Goal: Task Accomplishment & Management: Complete application form

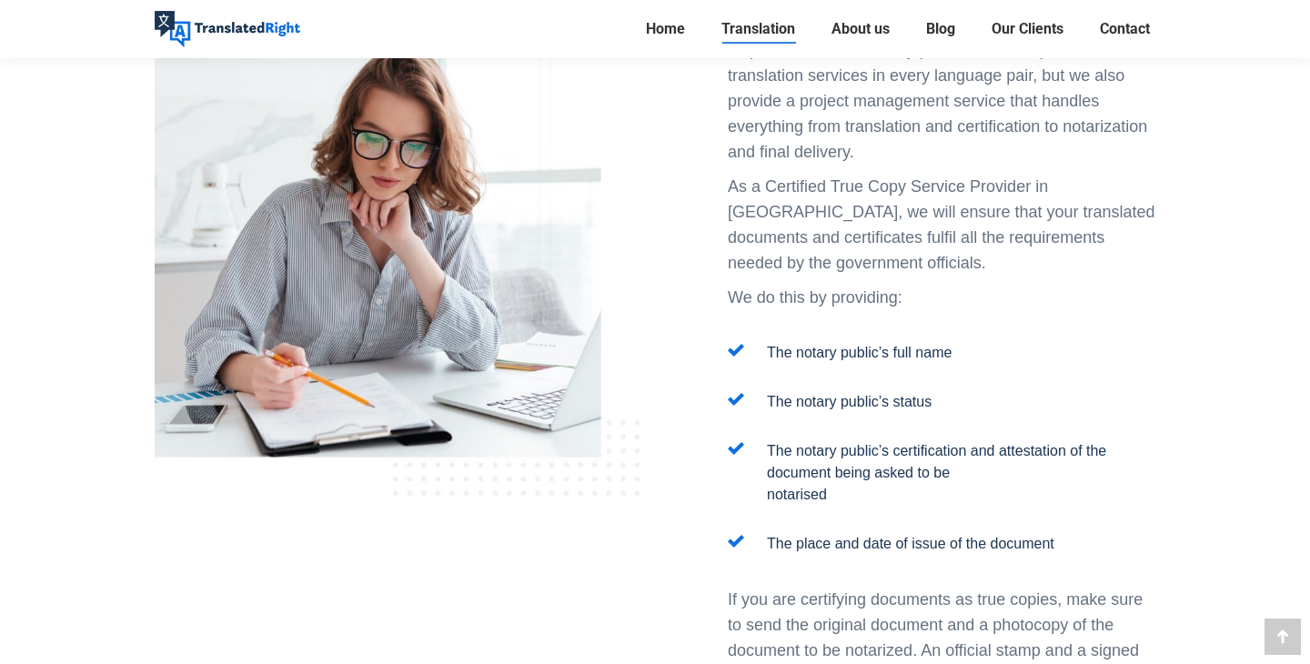
scroll to position [2127, 0]
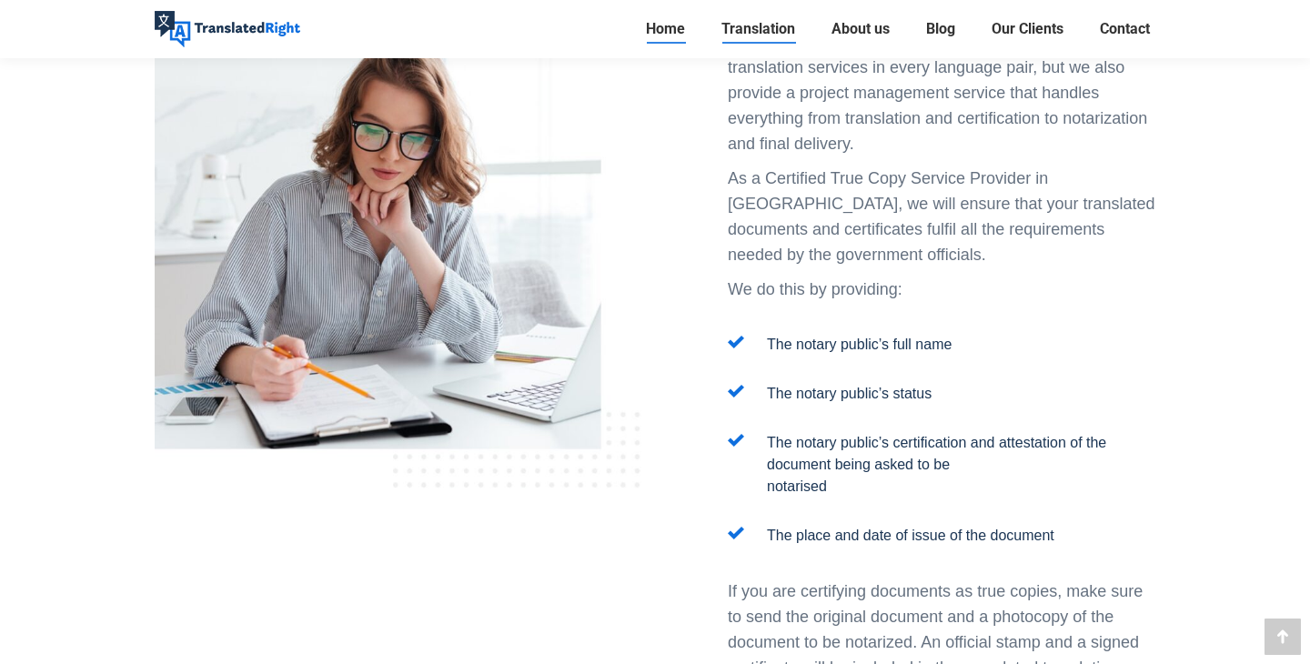
click at [649, 35] on span "Home" at bounding box center [665, 29] width 39 height 18
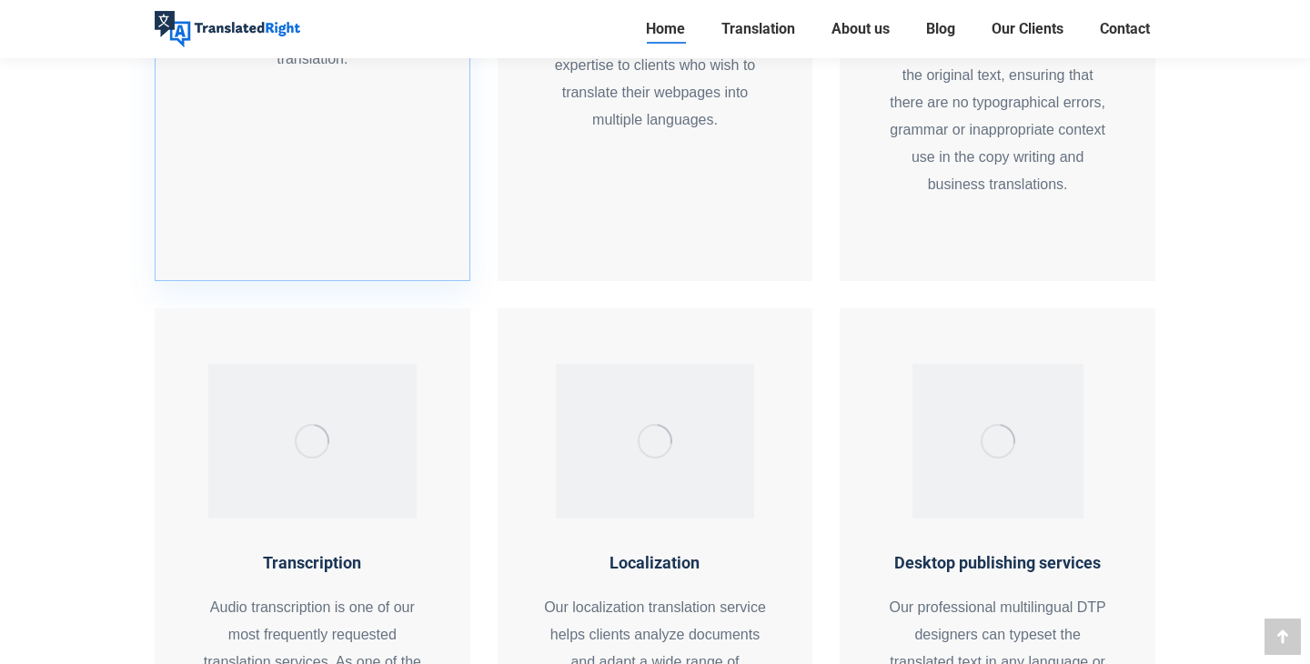
scroll to position [1923, 0]
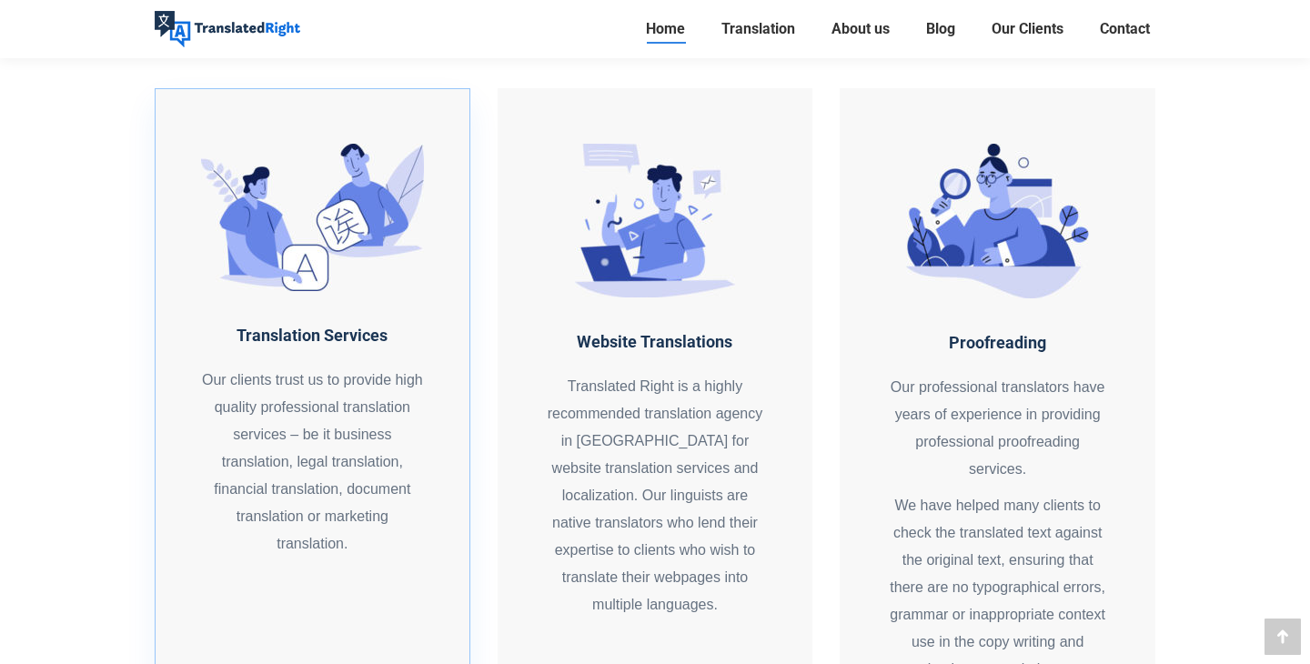
scroll to position [1428, 0]
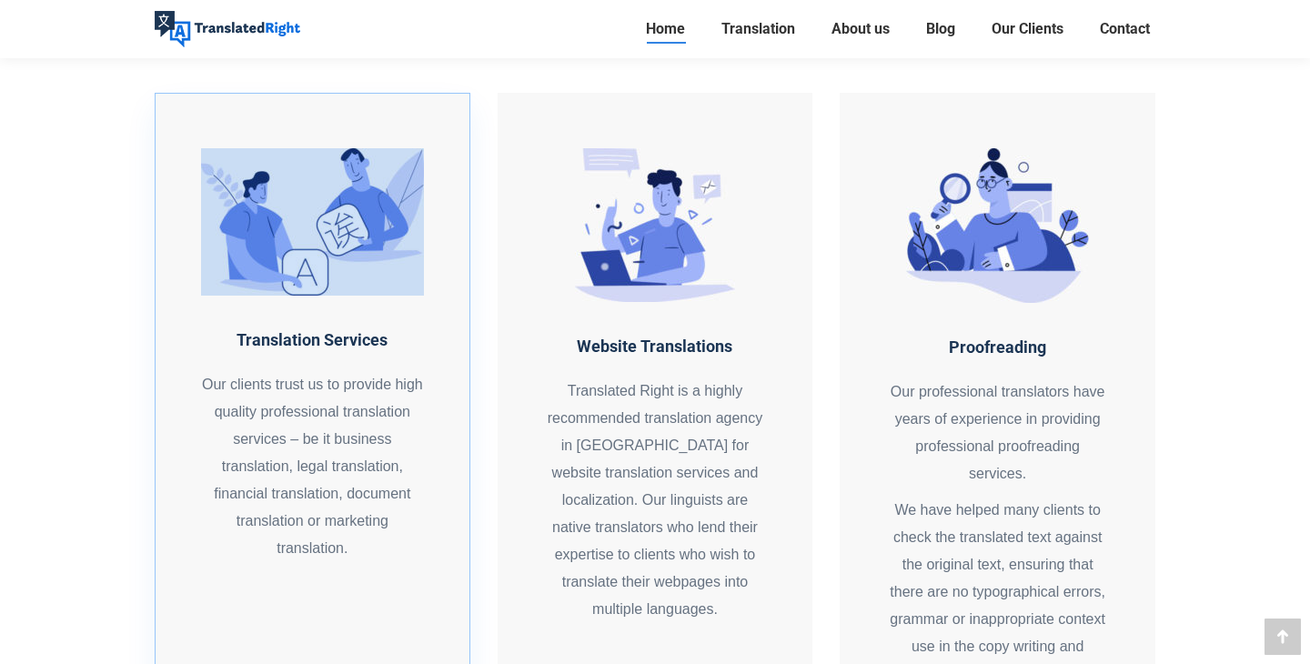
click at [349, 204] on icon at bounding box center [312, 221] width 223 height 147
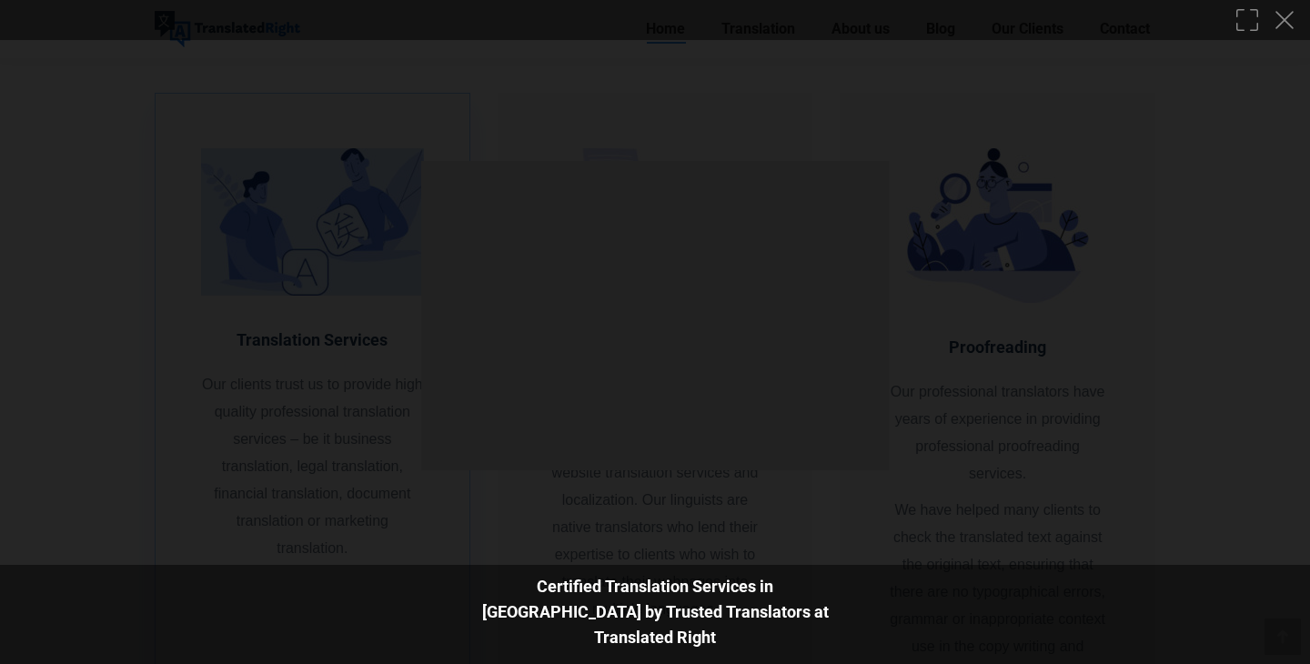
click at [349, 204] on div at bounding box center [655, 332] width 1310 height 664
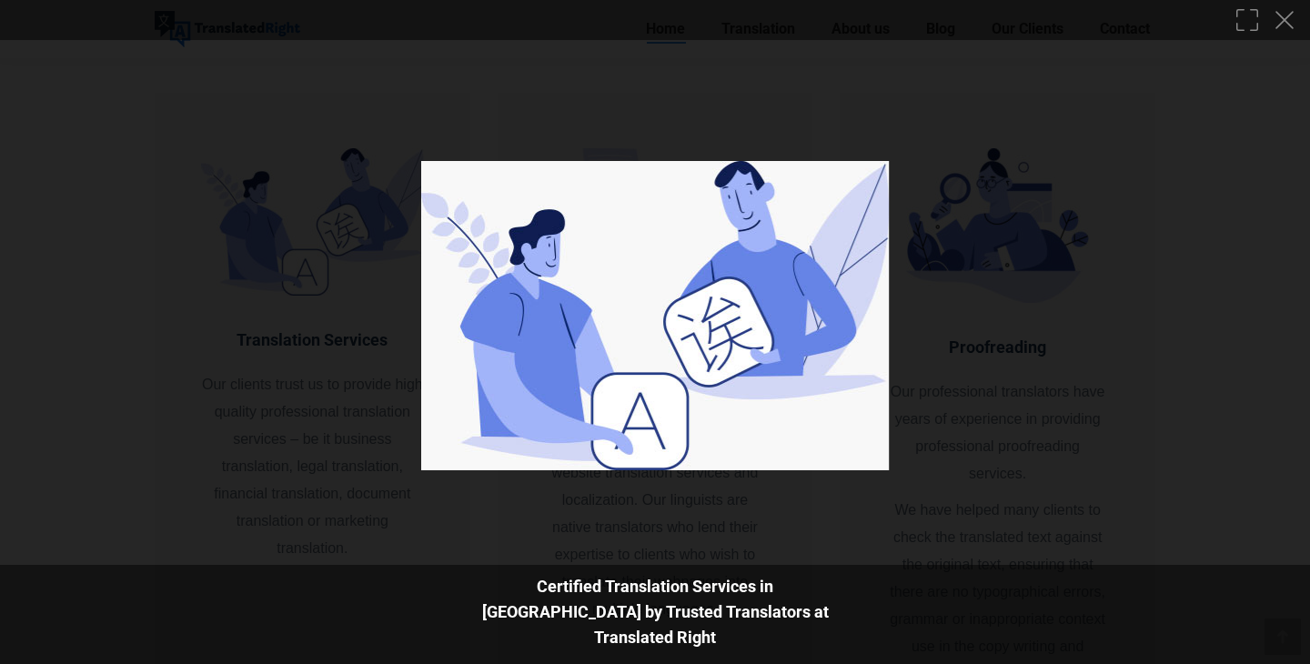
click at [348, 205] on div at bounding box center [655, 332] width 1310 height 664
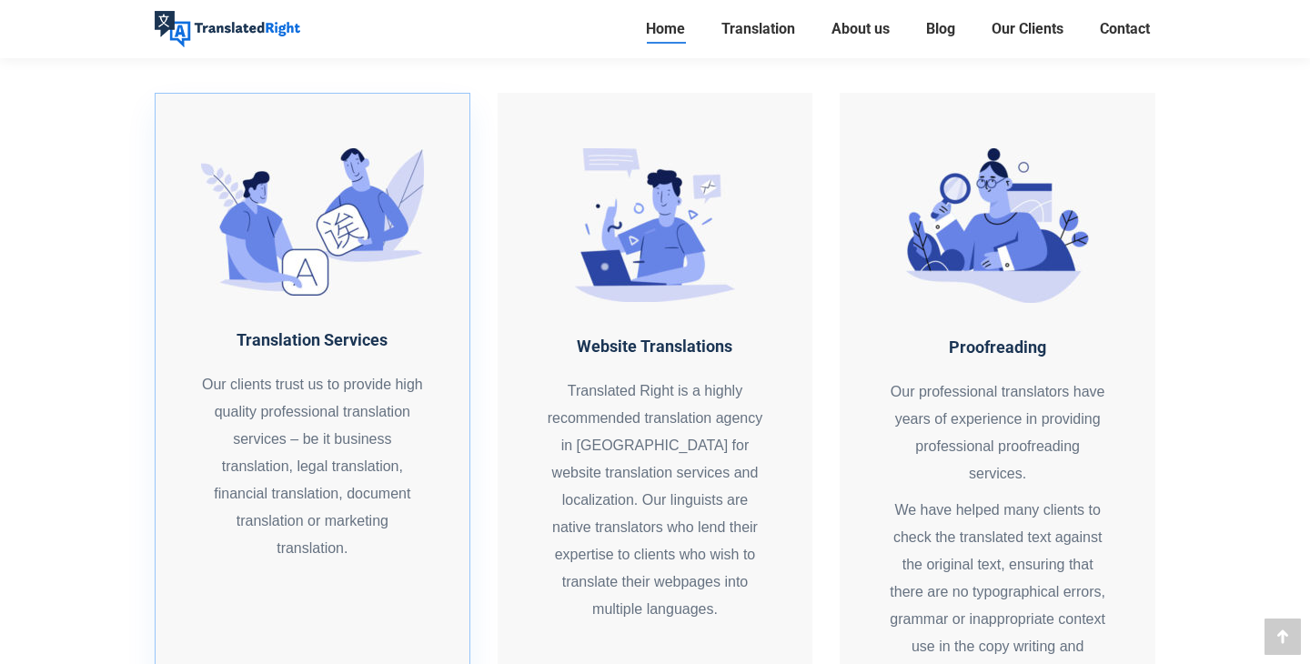
click at [383, 337] on div "Translation Services Our clients trust us to provide high quality professional …" at bounding box center [312, 445] width 223 height 235
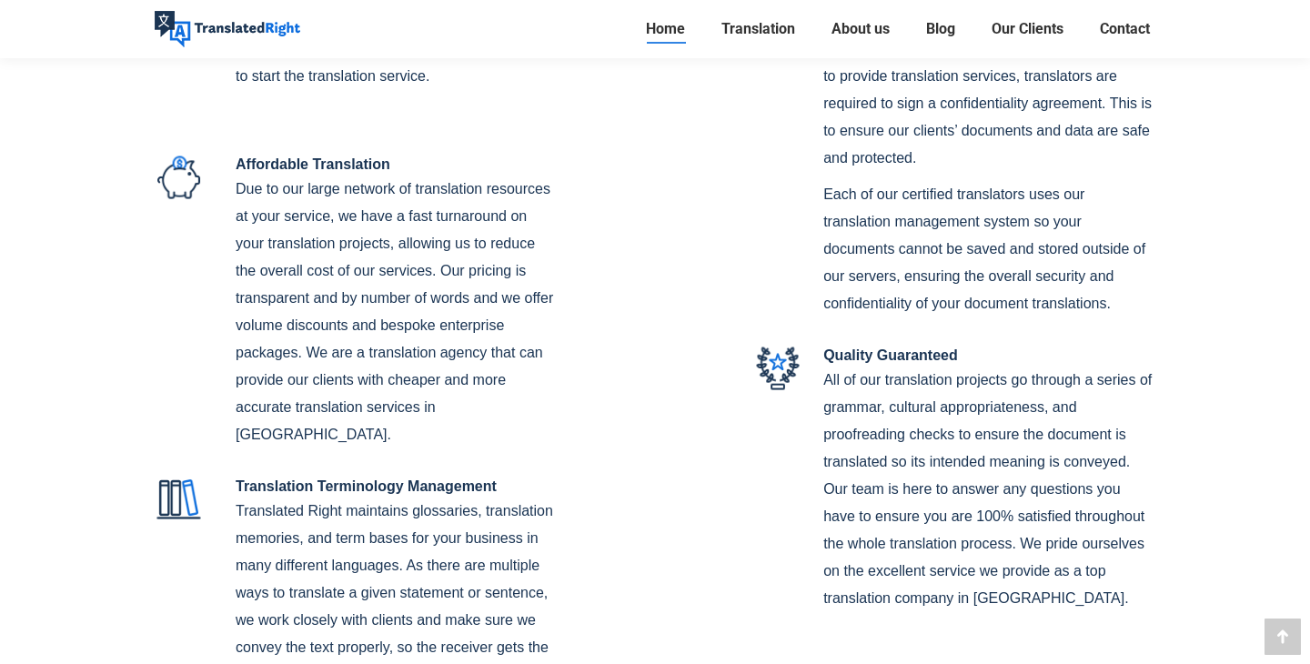
scroll to position [5184, 0]
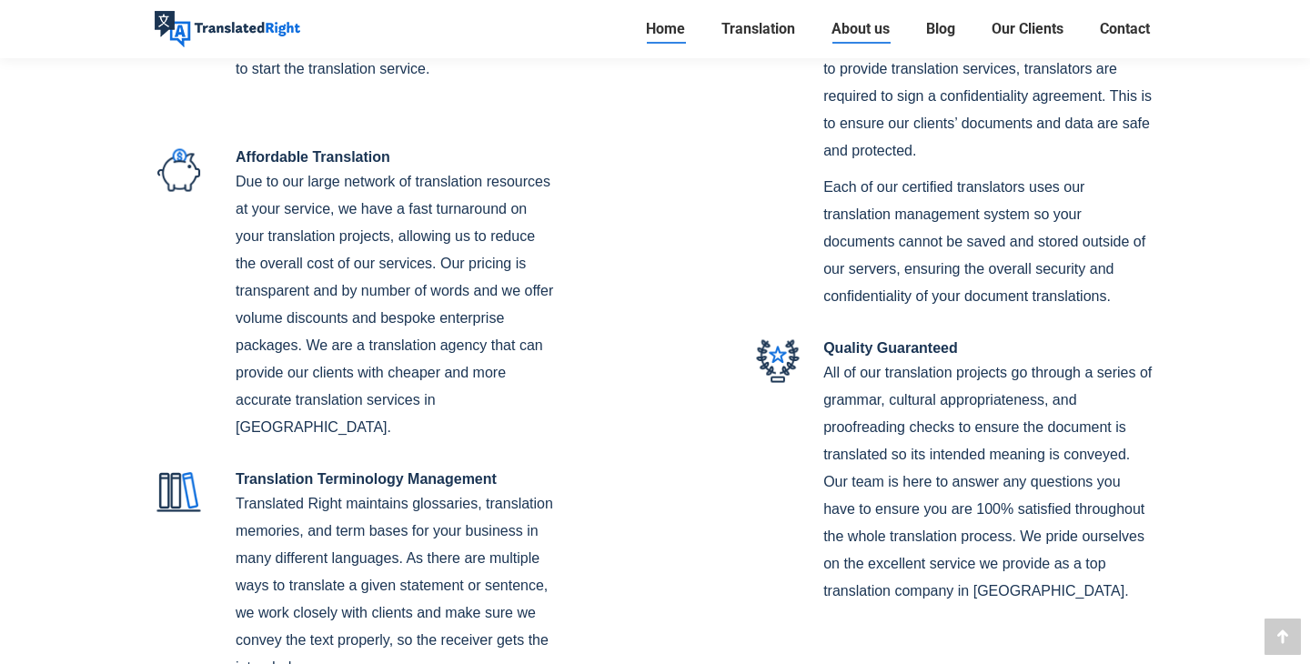
click at [873, 27] on span "About us" at bounding box center [861, 29] width 58 height 18
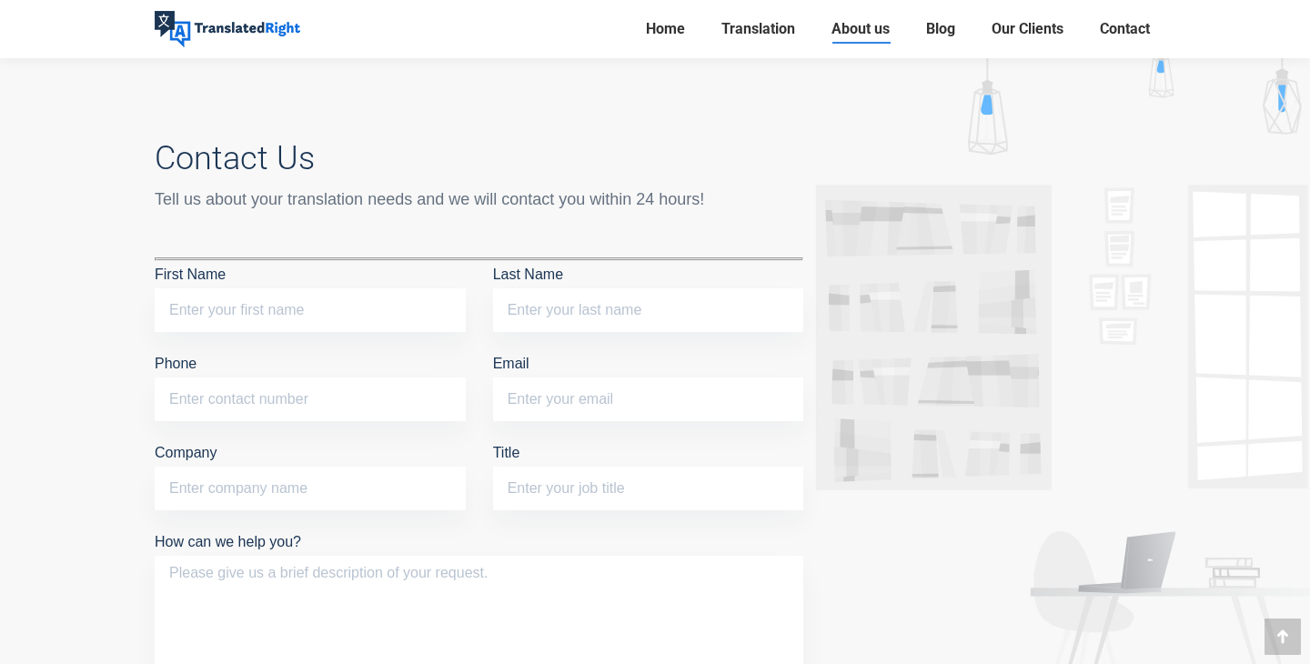
scroll to position [4258, 0]
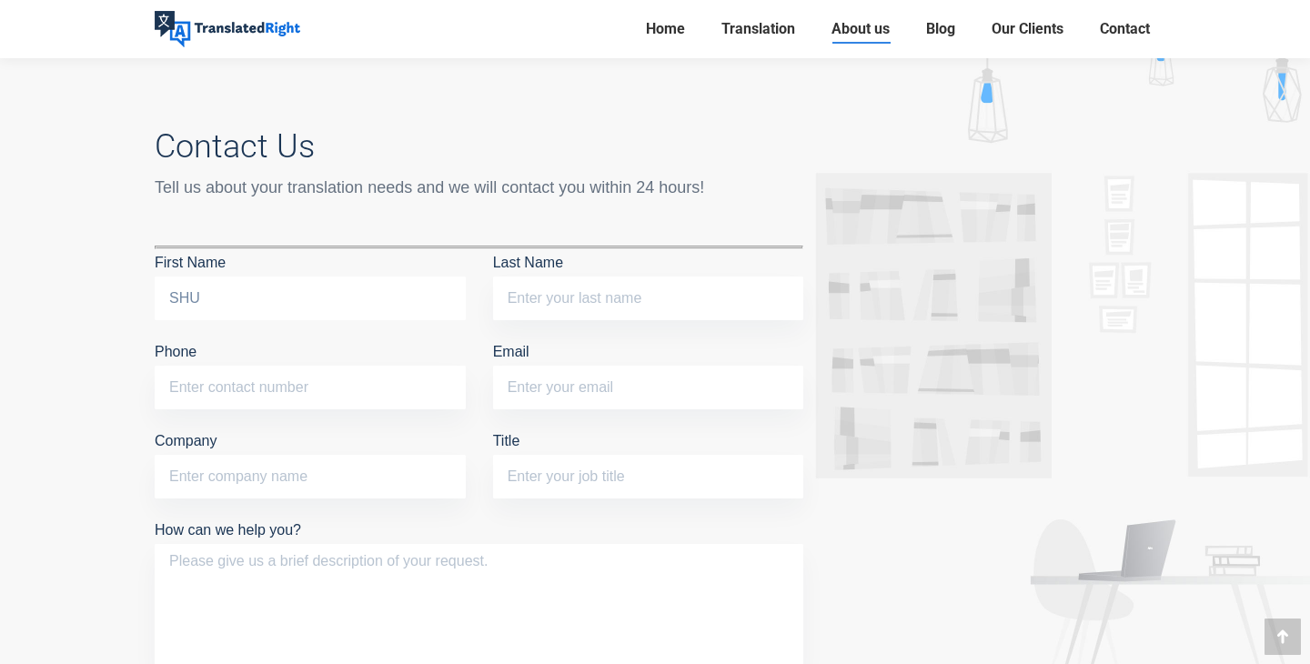
type input "SHU"
type input "WU"
type input "85232955"
paste input "cecilia043002@gmail.com"
type input "cecilia043002@gmail.com"
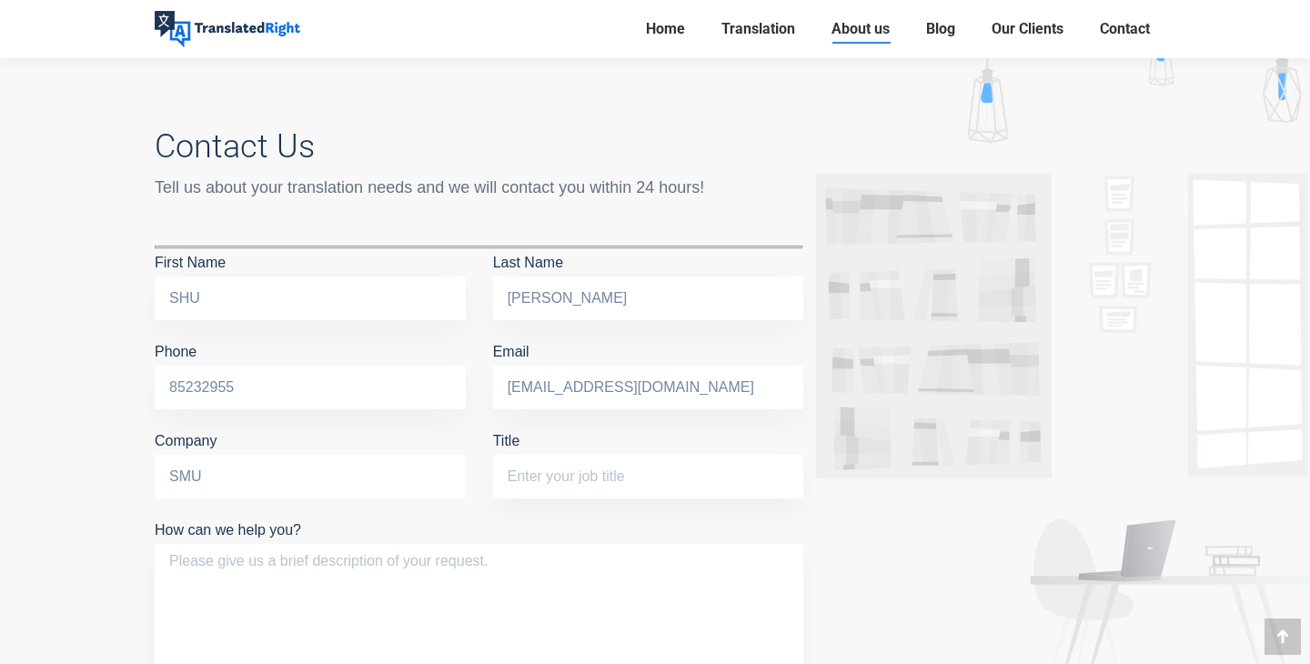
type input "SMU"
type input "U"
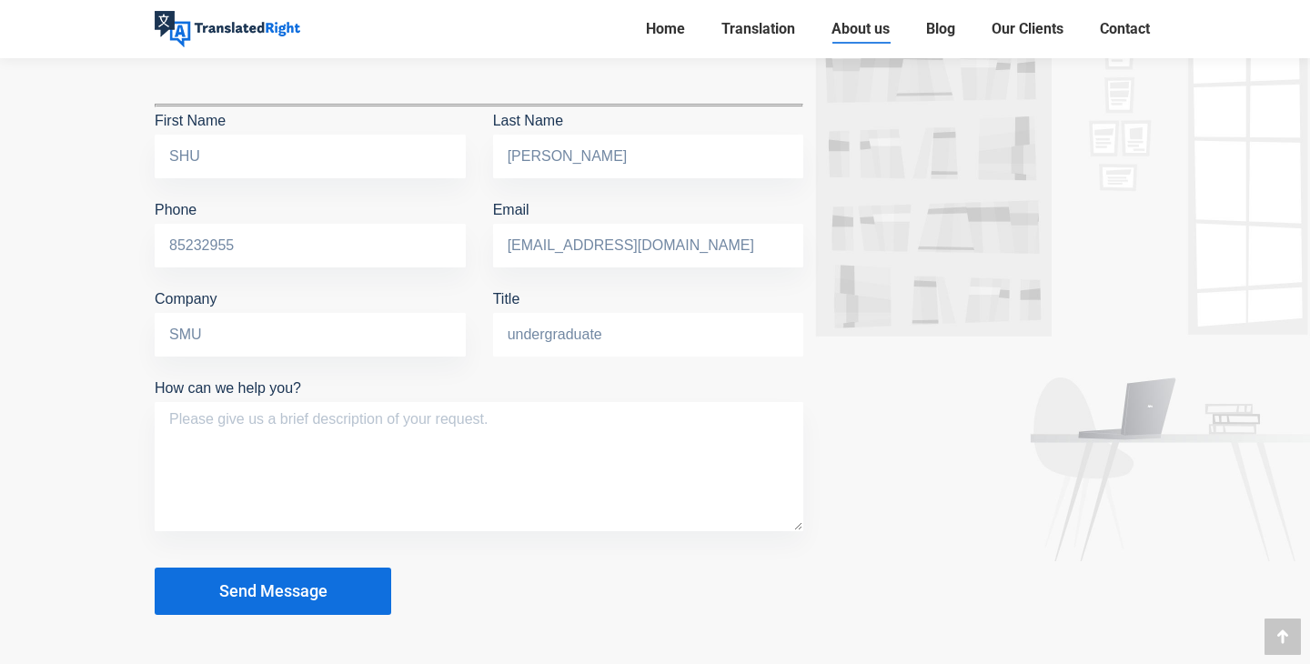
scroll to position [4412, 0]
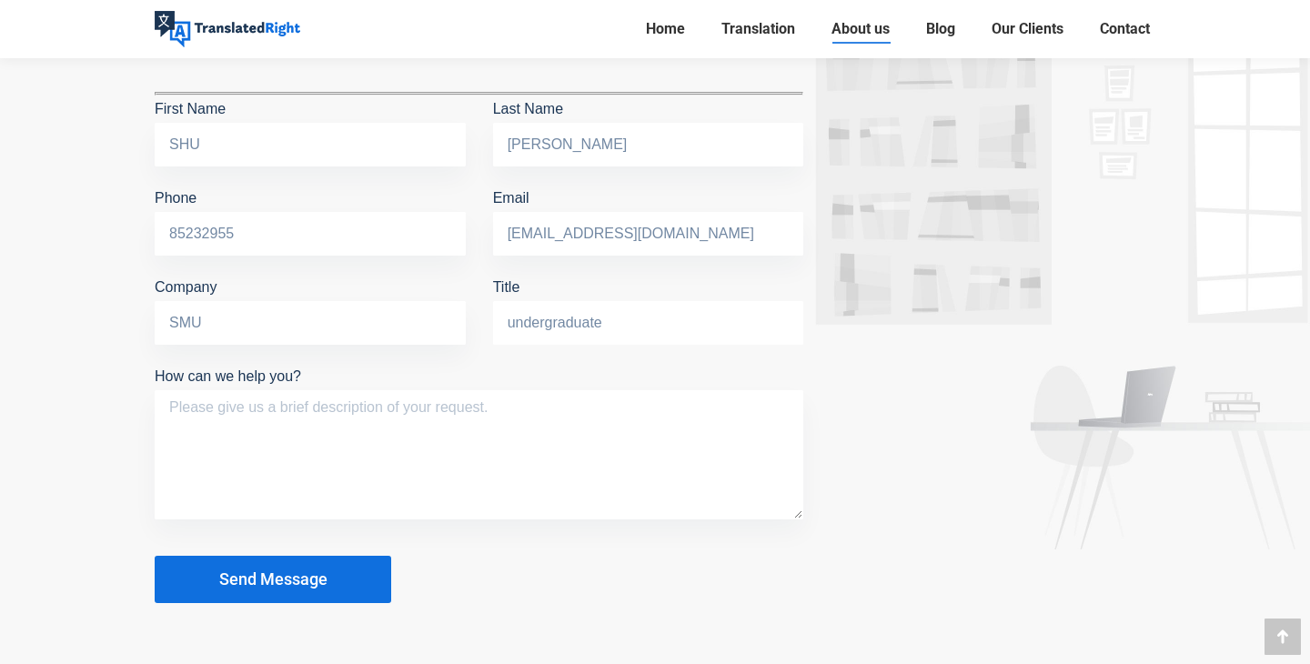
type input "undergraduate"
click at [443, 430] on textarea "How can we help you?" at bounding box center [479, 454] width 649 height 129
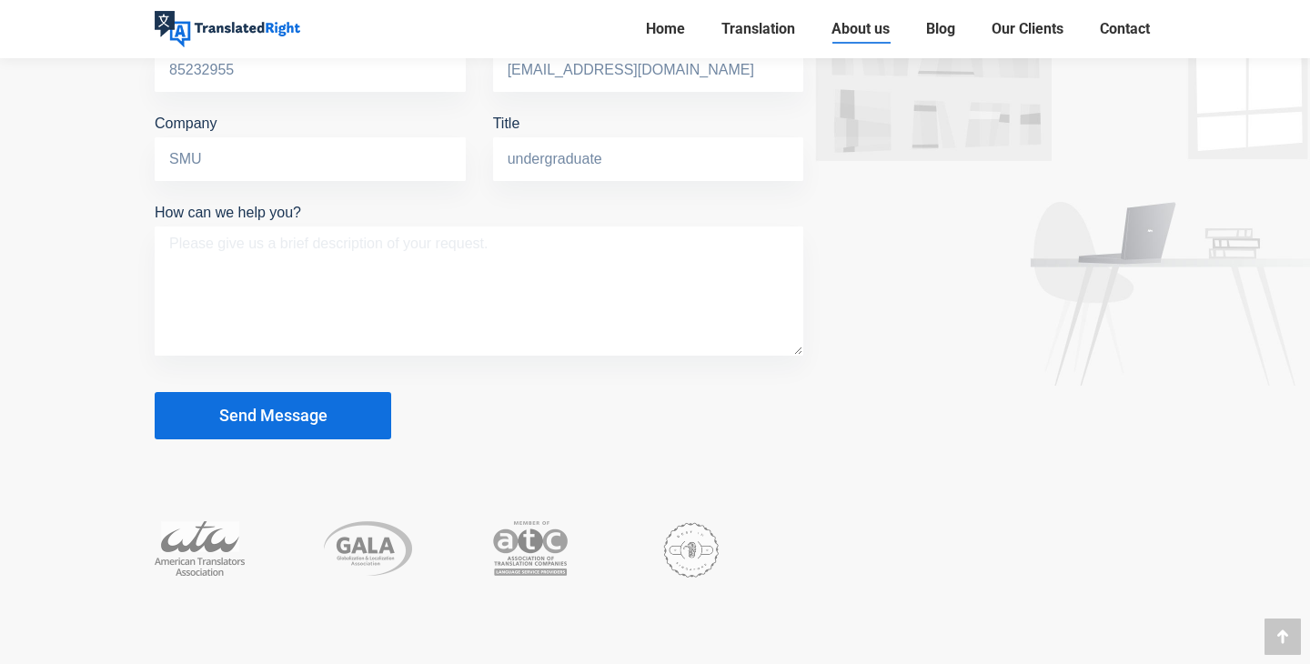
scroll to position [4567, 0]
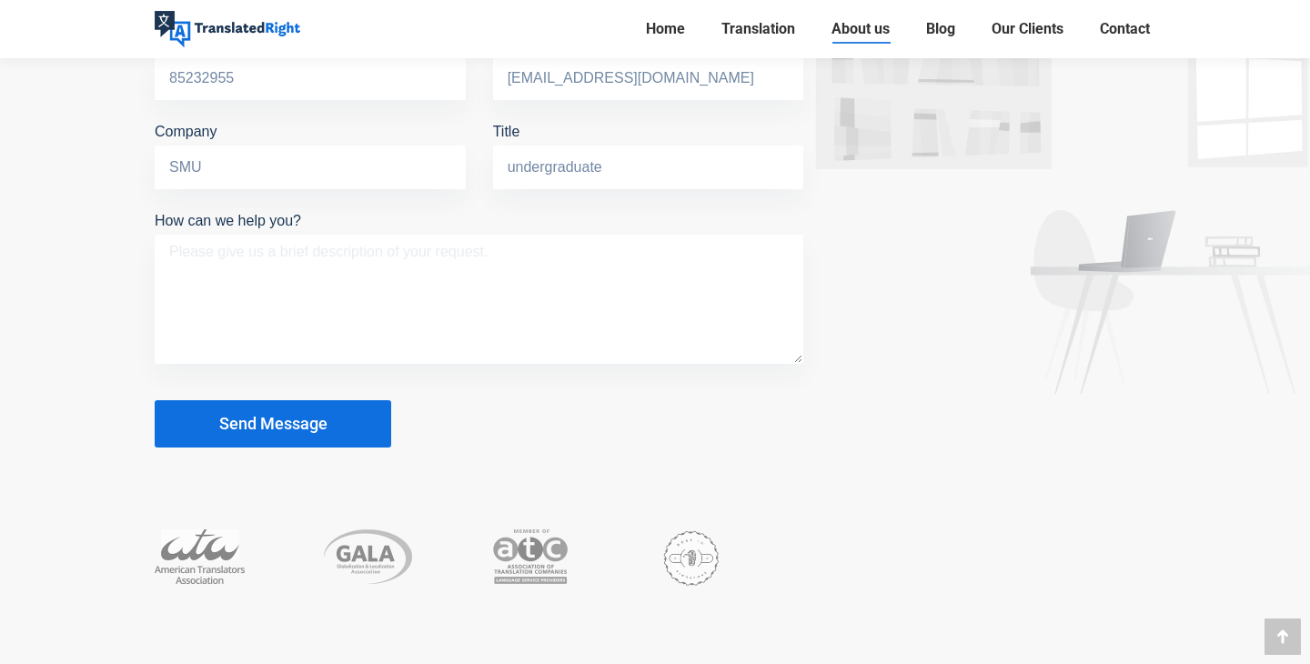
paste textarea "translated and notarised"
click at [167, 247] on textarea "translated and notarised" at bounding box center [479, 299] width 649 height 129
type textarea "foreign ID translated and notarised"
click at [327, 415] on span "Send Message" at bounding box center [273, 424] width 108 height 18
click at [290, 422] on span "Send Message" at bounding box center [273, 424] width 108 height 18
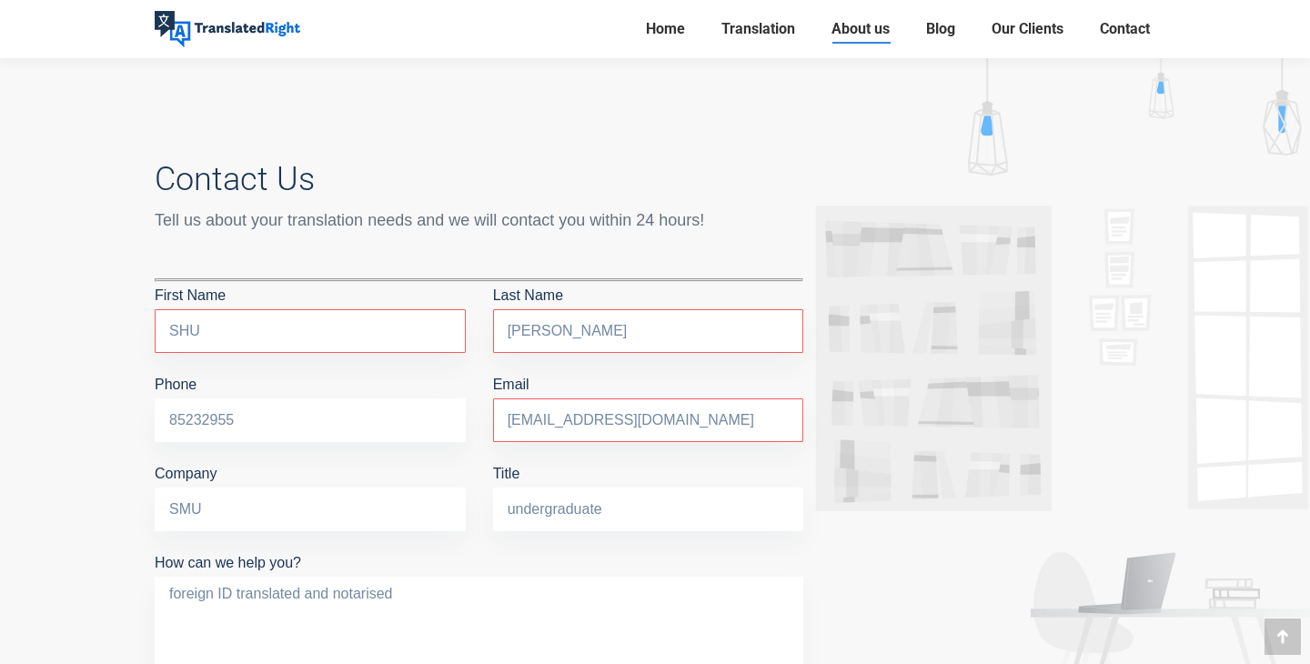
scroll to position [4227, 0]
click at [313, 330] on input "SHU" at bounding box center [310, 330] width 311 height 44
type input "S"
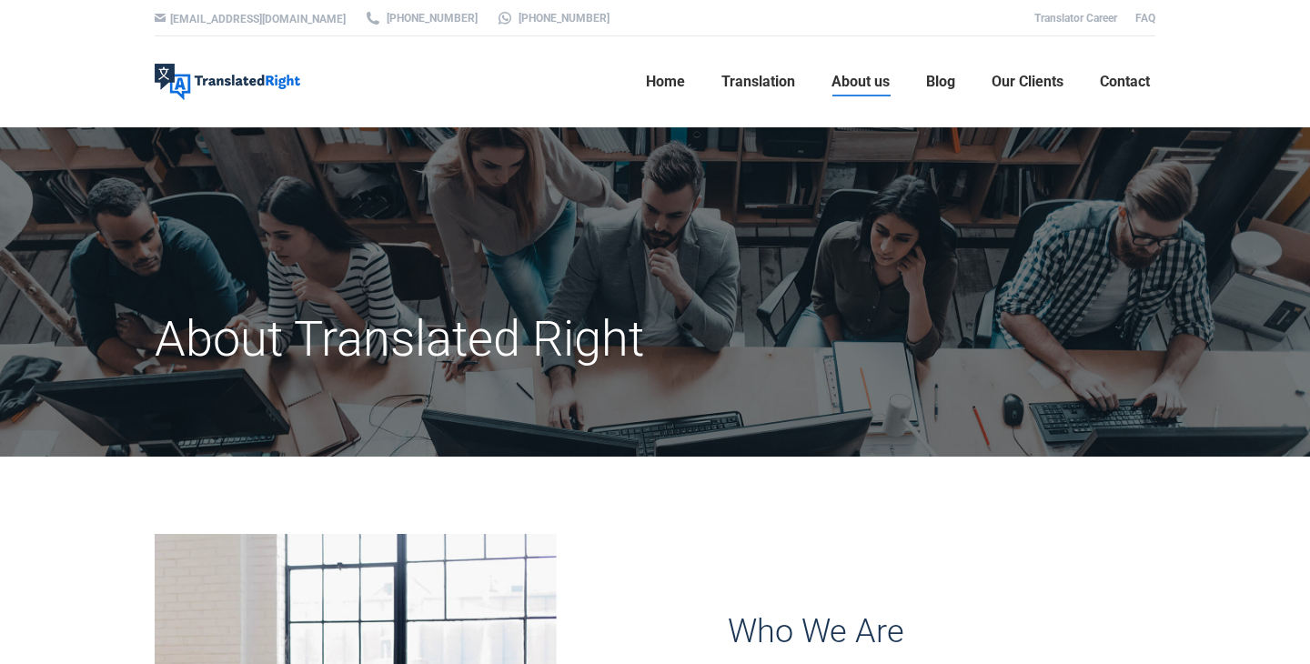
scroll to position [0, 0]
click at [222, 23] on link "[EMAIL_ADDRESS][DOMAIN_NAME]" at bounding box center [258, 19] width 176 height 13
click at [498, 19] on link "[PHONE_NUMBER]" at bounding box center [553, 18] width 114 height 16
